Goal: Information Seeking & Learning: Learn about a topic

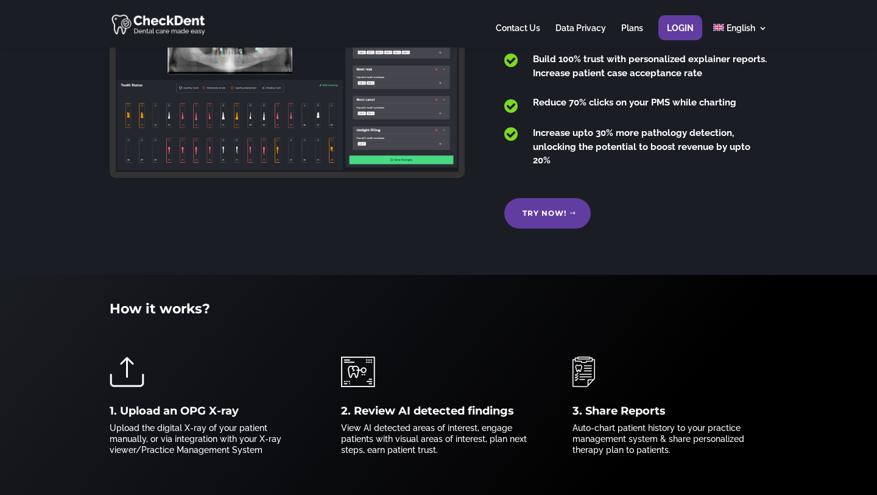
scroll to position [403, 0]
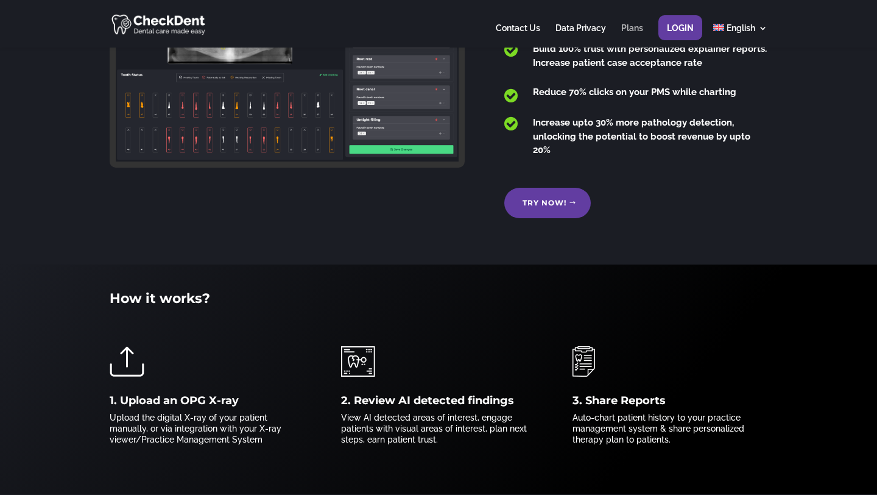
click at [631, 31] on link "Plans" at bounding box center [632, 36] width 22 height 24
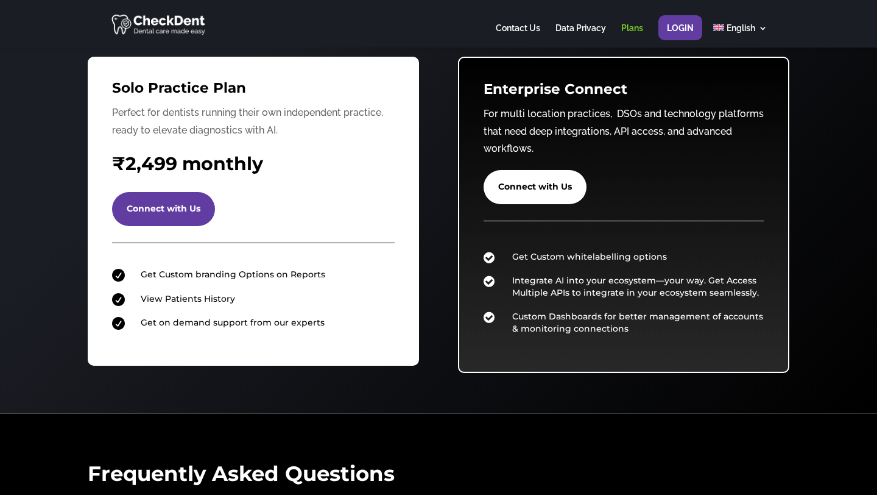
scroll to position [86, 0]
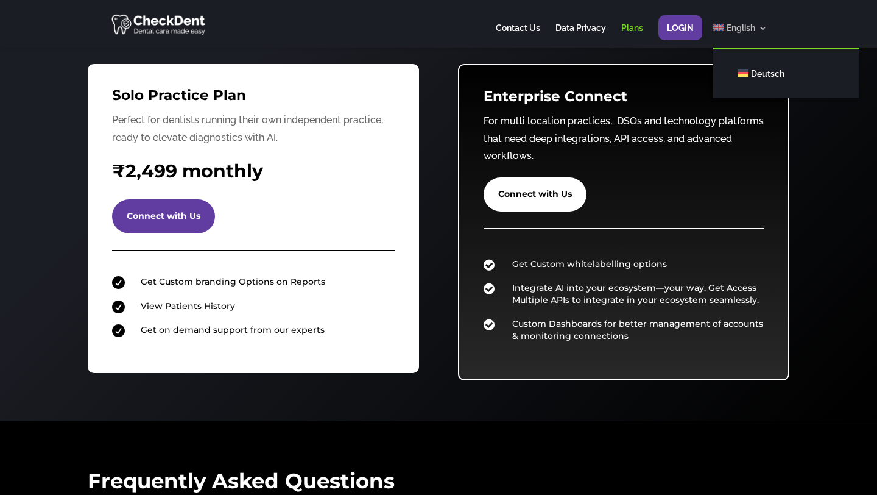
click at [724, 29] on link "English" at bounding box center [740, 36] width 54 height 24
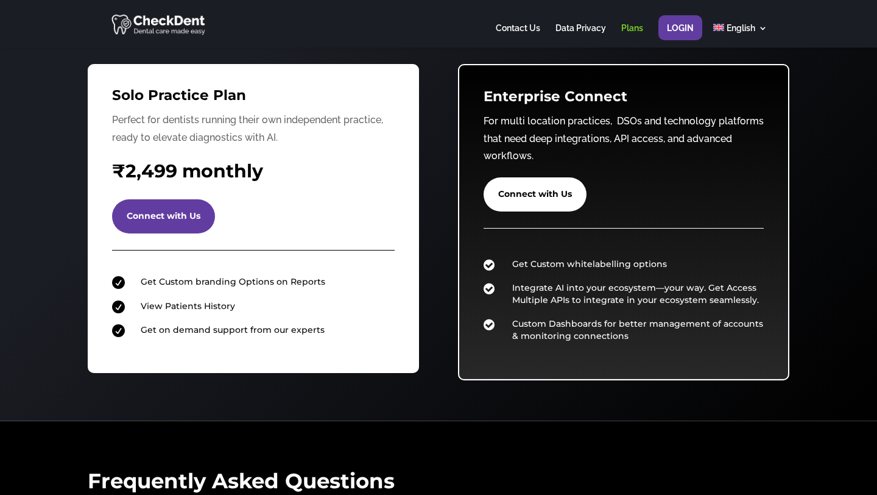
click at [790, 140] on div "Choose the right Plan for you ! Boost your patient experience with colorized an…" at bounding box center [438, 190] width 877 height 460
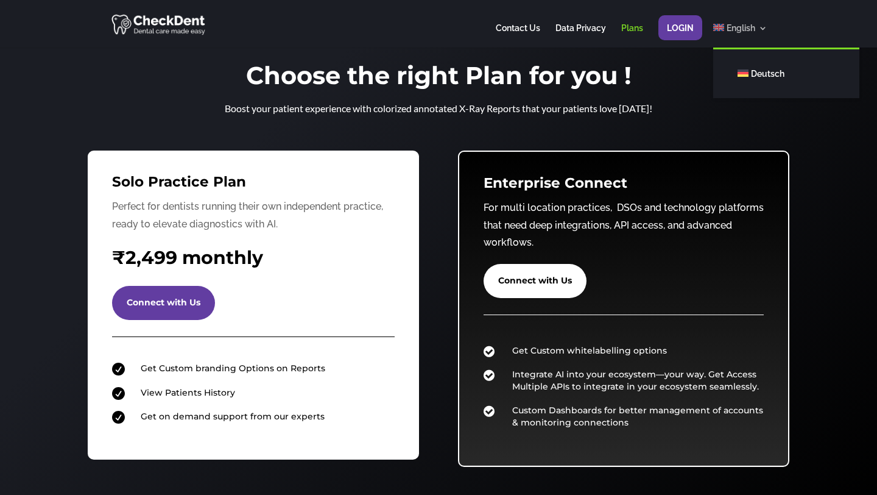
click at [746, 30] on span "English" at bounding box center [741, 28] width 29 height 10
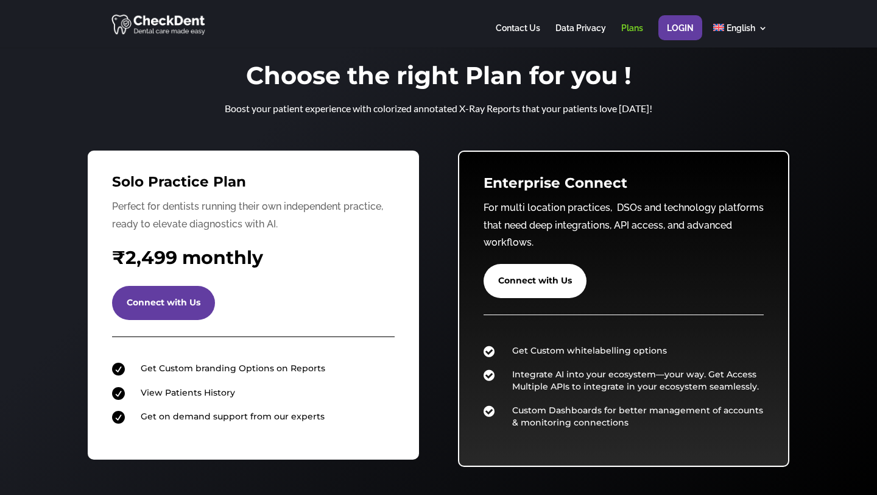
click at [666, 76] on h1 "Choose the right Plan for you !" at bounding box center [438, 78] width 487 height 30
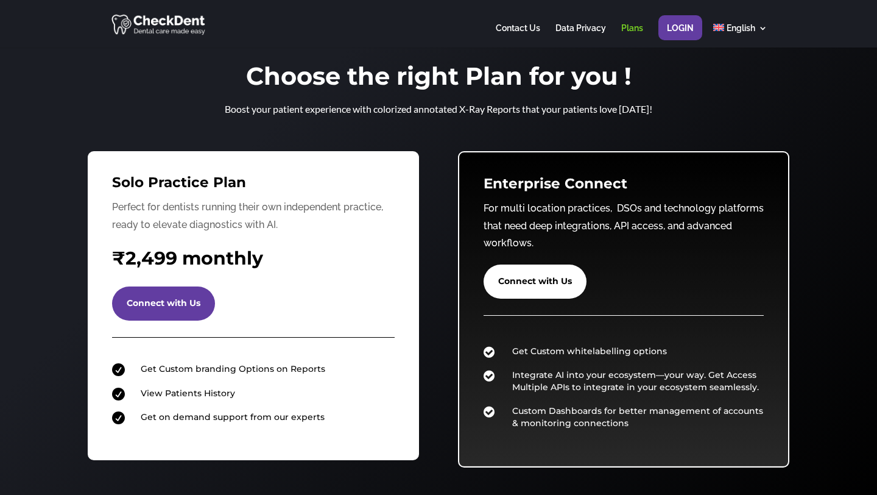
click at [175, 19] on img at bounding box center [159, 24] width 96 height 24
